Goal: Subscribe to service/newsletter

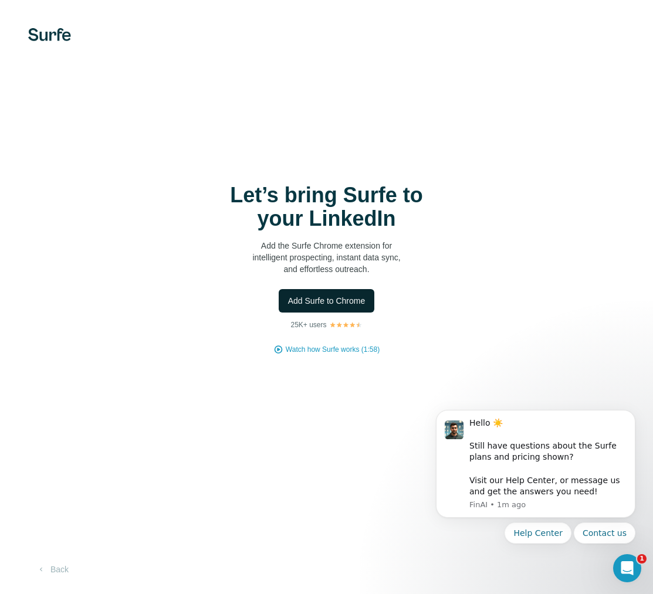
click at [320, 303] on span "Add Surfe to Chrome" at bounding box center [326, 301] width 77 height 12
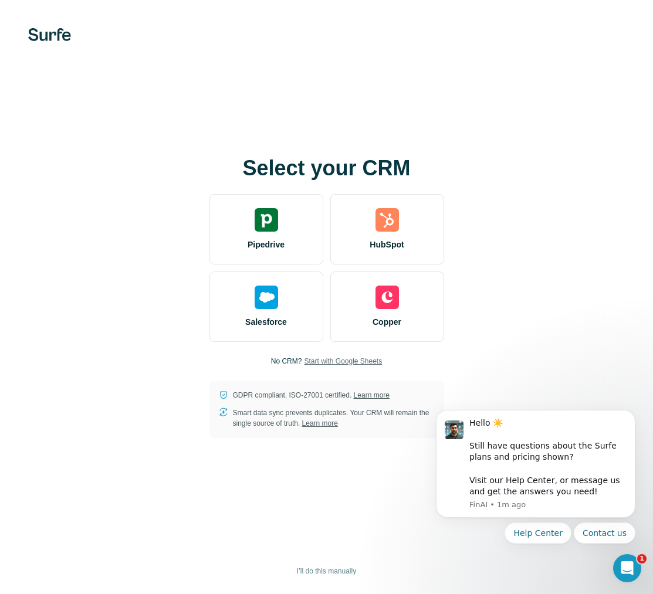
click at [317, 360] on span "Start with Google Sheets" at bounding box center [343, 361] width 78 height 11
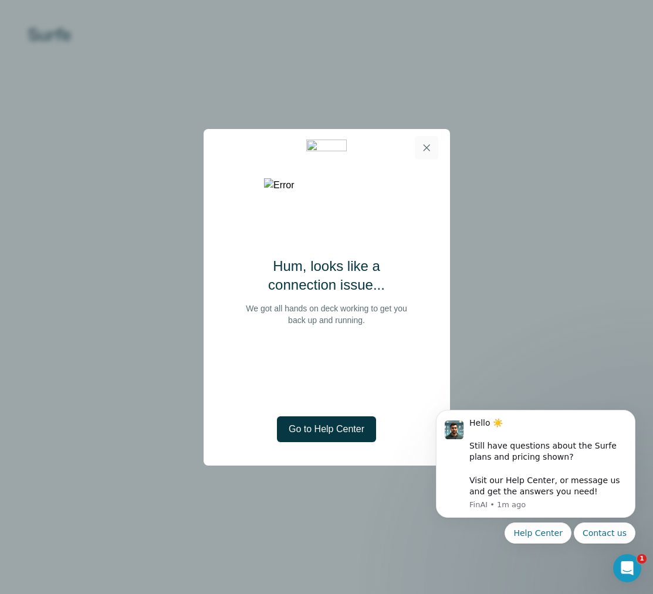
click at [424, 145] on icon "button" at bounding box center [427, 148] width 12 height 12
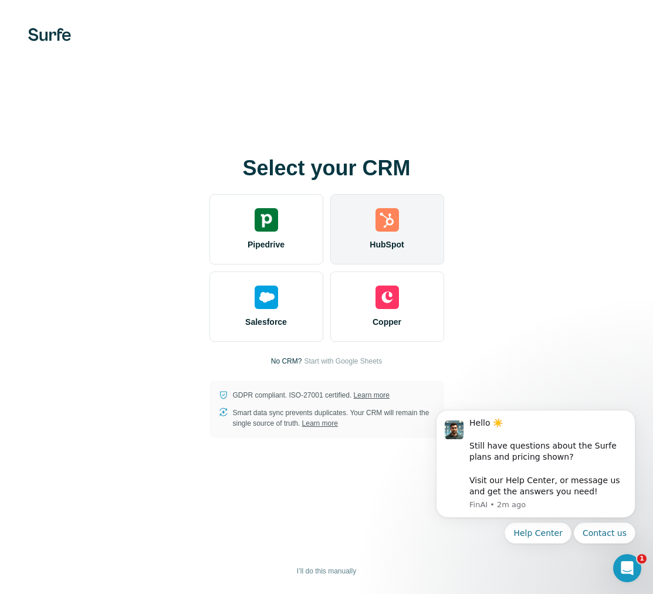
click at [416, 236] on div "HubSpot" at bounding box center [387, 229] width 114 height 70
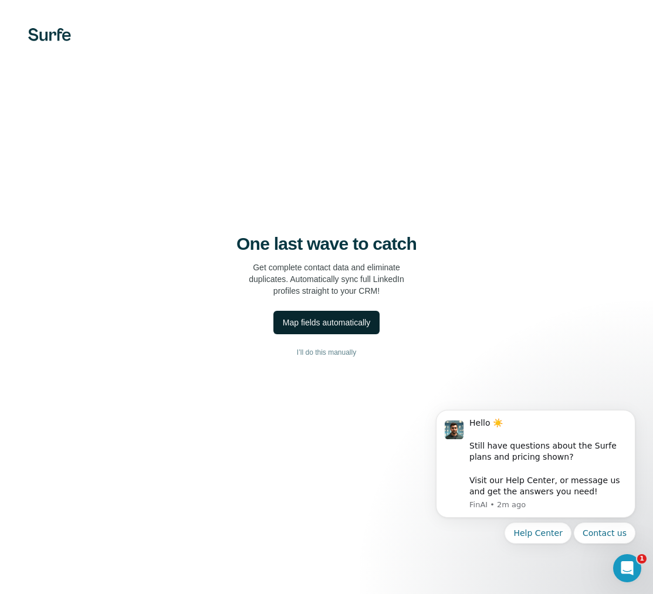
click at [338, 324] on div "Map fields automatically" at bounding box center [326, 323] width 87 height 12
